Goal: Transaction & Acquisition: Purchase product/service

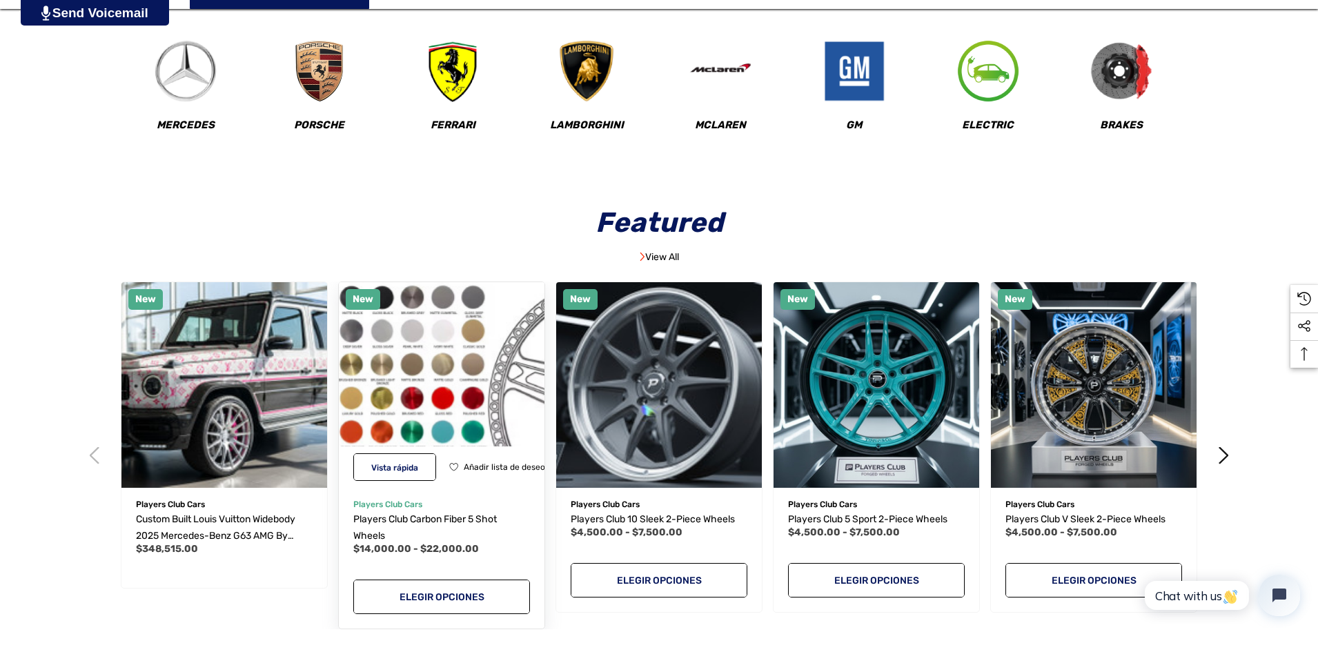
scroll to position [276, 0]
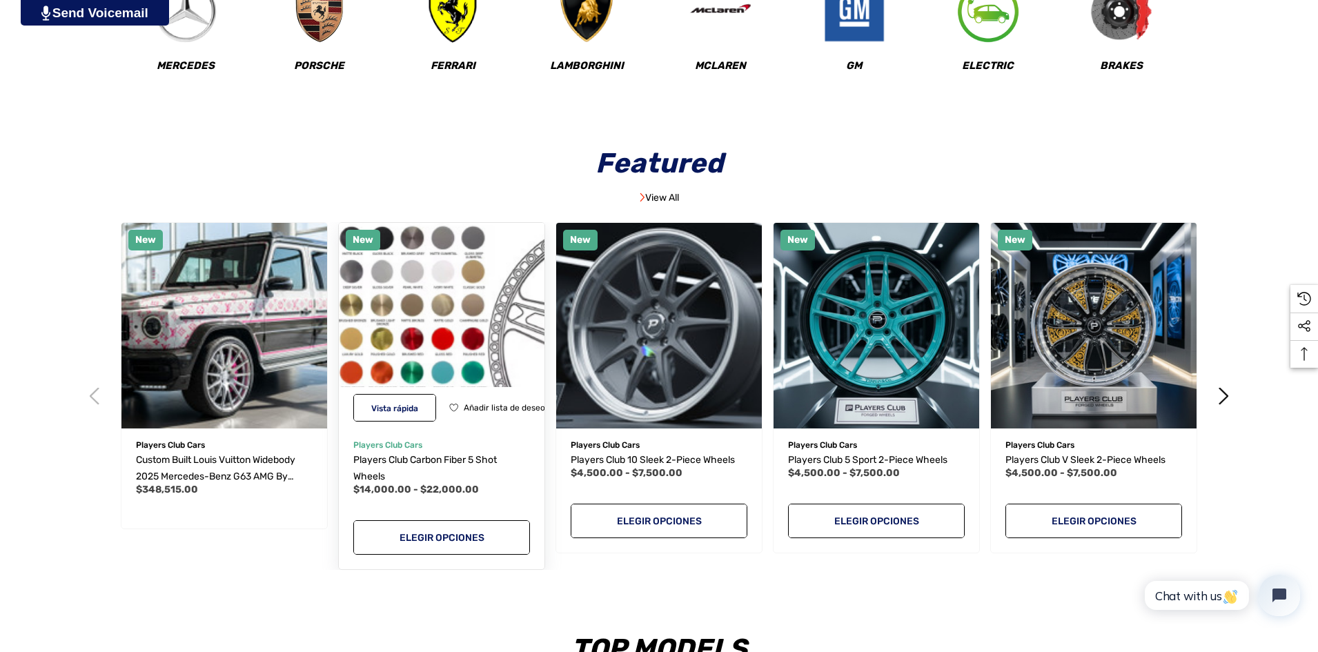
click at [504, 315] on img "Players Club Carbon Fiber 5 Shot Wheels,Precios entre $14,000.00 y $22,000.00\a" at bounding box center [442, 326] width 226 height 226
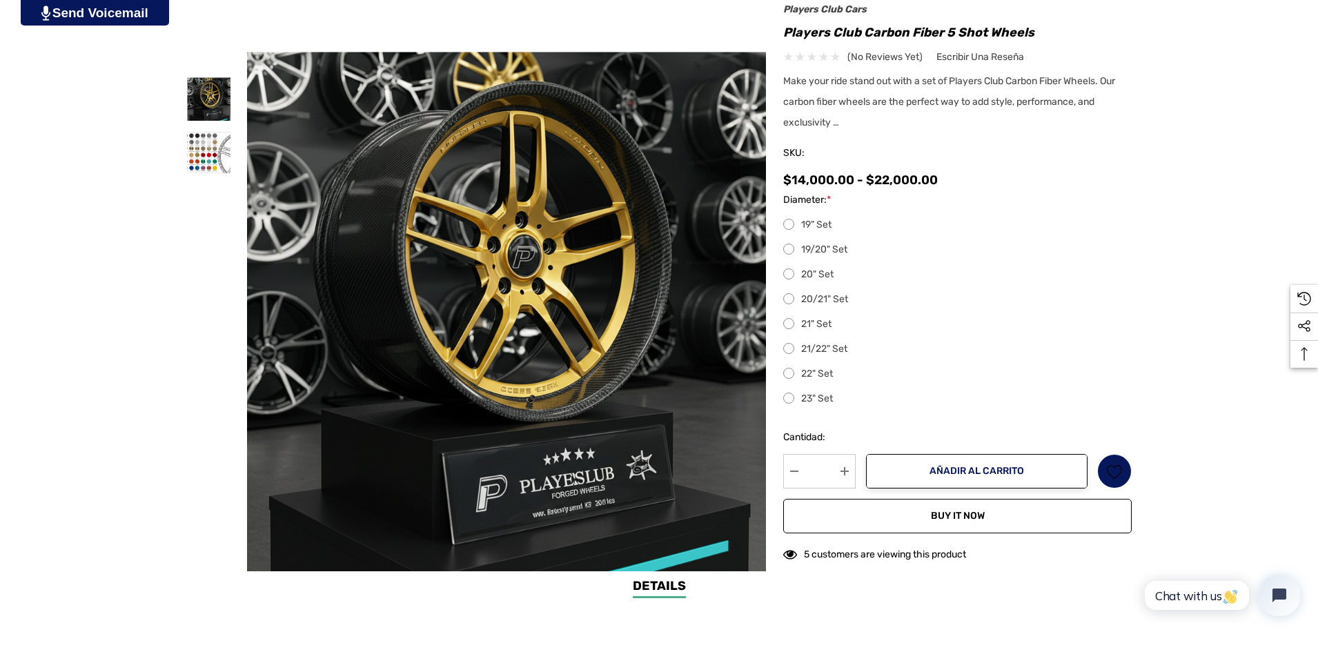
click at [963, 512] on button "Buy it now" at bounding box center [957, 516] width 349 height 35
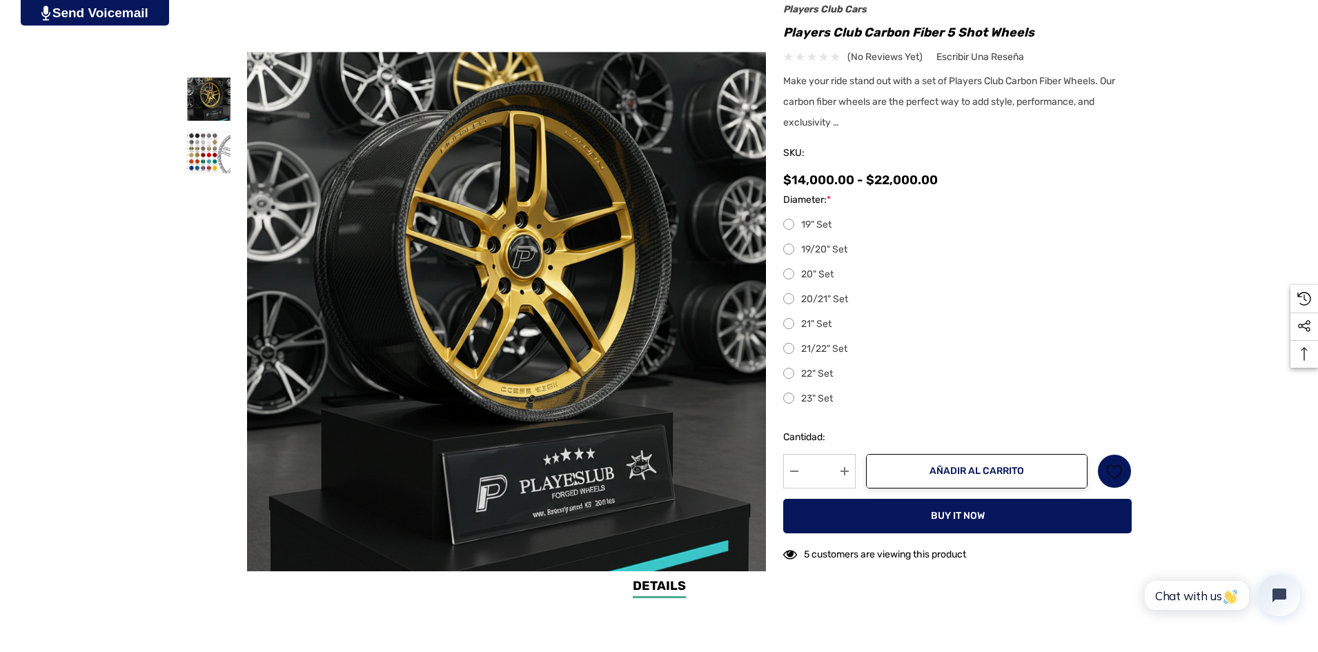
click at [805, 371] on label "22" Set" at bounding box center [957, 374] width 349 height 17
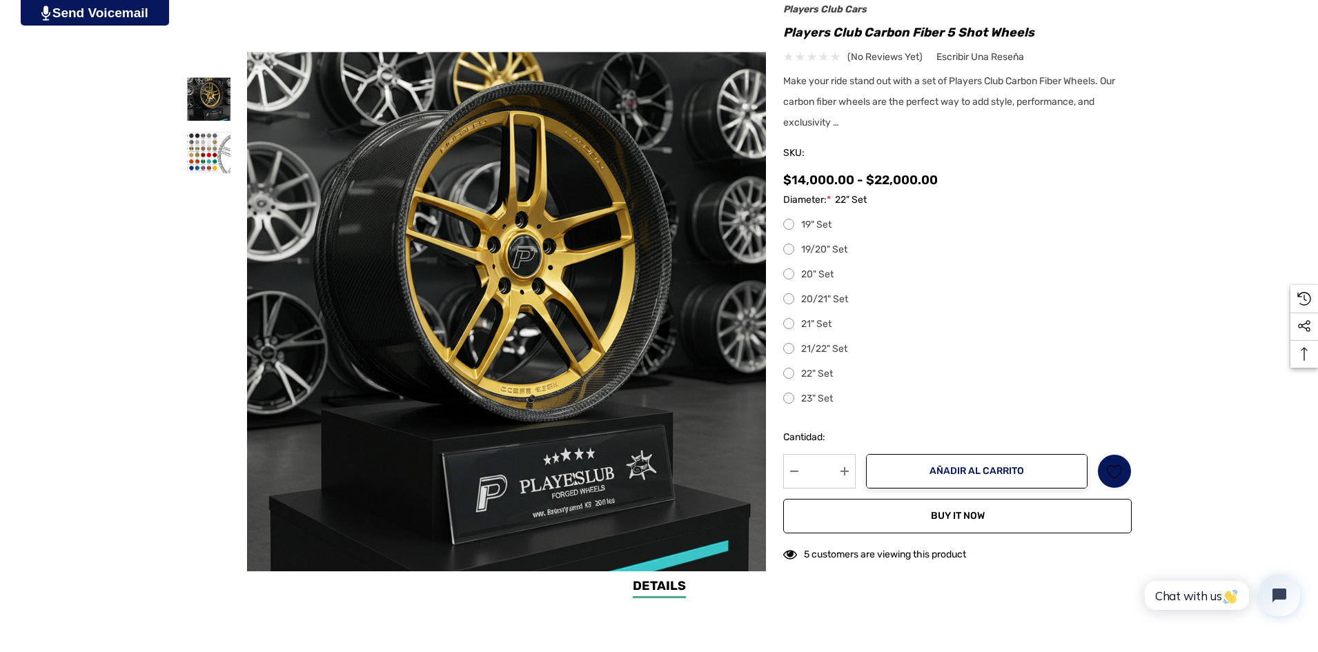
click at [937, 521] on button "Buy it now" at bounding box center [957, 516] width 349 height 35
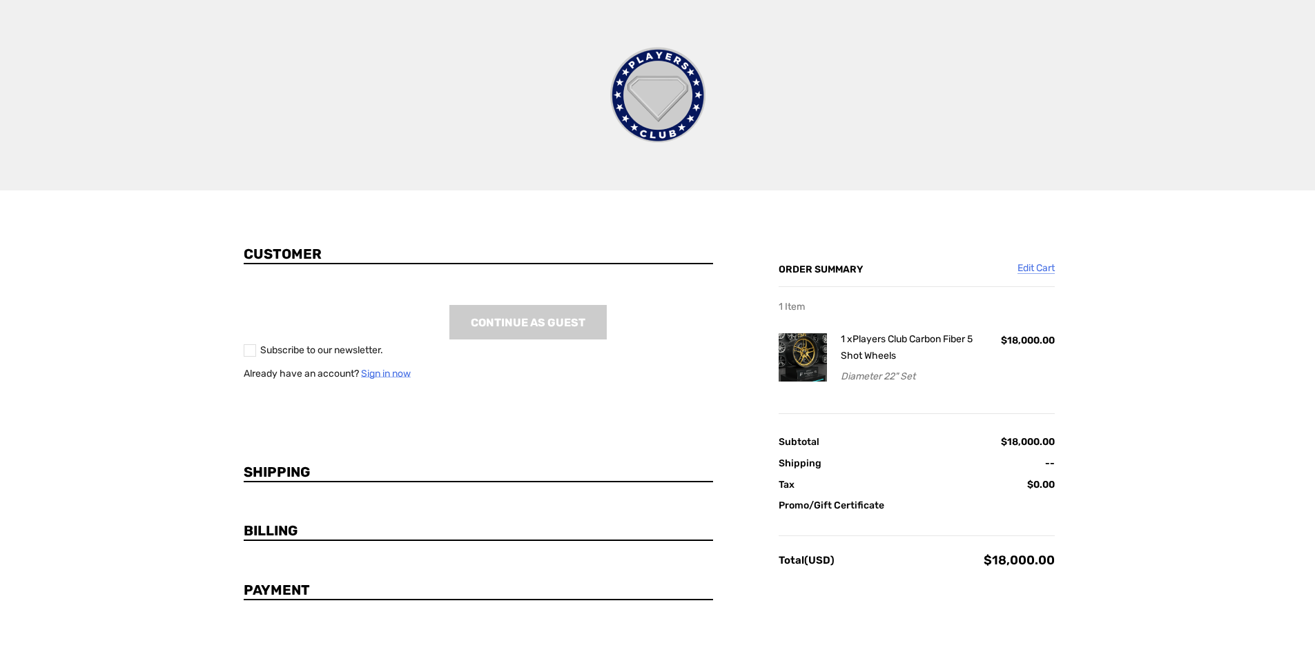
scroll to position [7, 0]
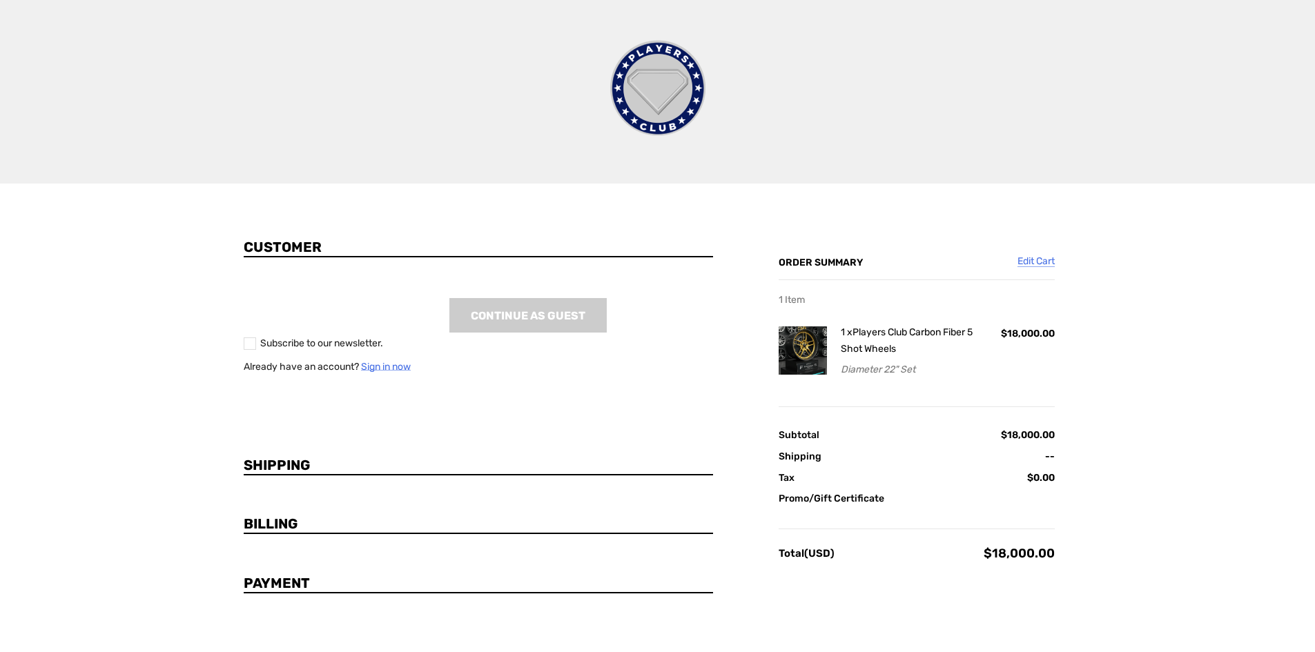
click at [854, 498] on link "Promo/Gift Certificate" at bounding box center [917, 498] width 276 height 14
type input "********"
click at [1007, 538] on button "Apply" at bounding box center [1011, 532] width 87 height 35
